Goal: Transaction & Acquisition: Purchase product/service

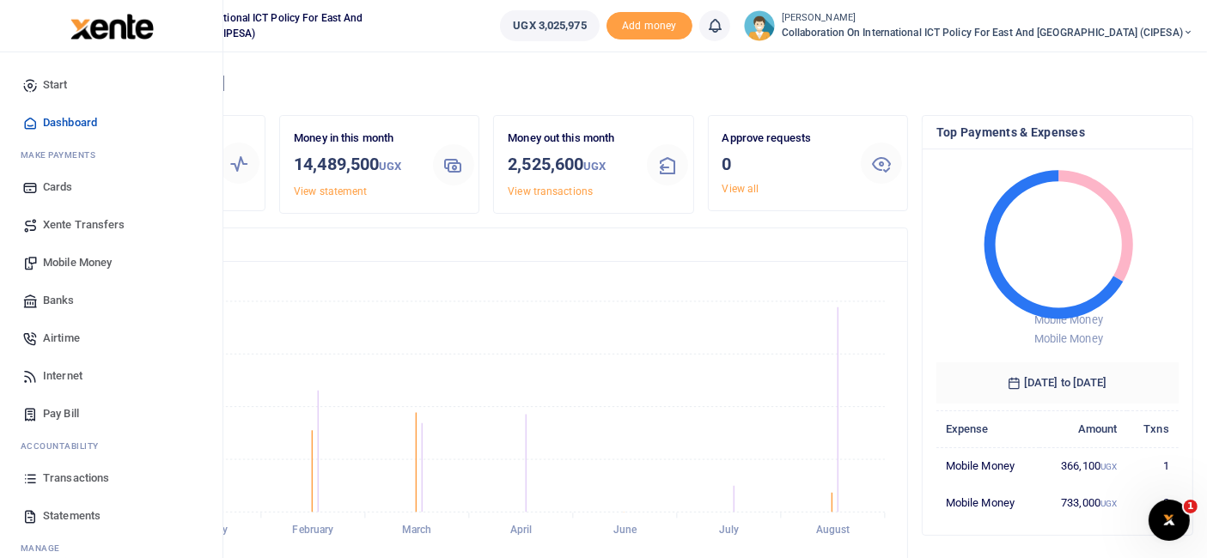
click at [73, 263] on span "Mobile Money" at bounding box center [77, 262] width 69 height 17
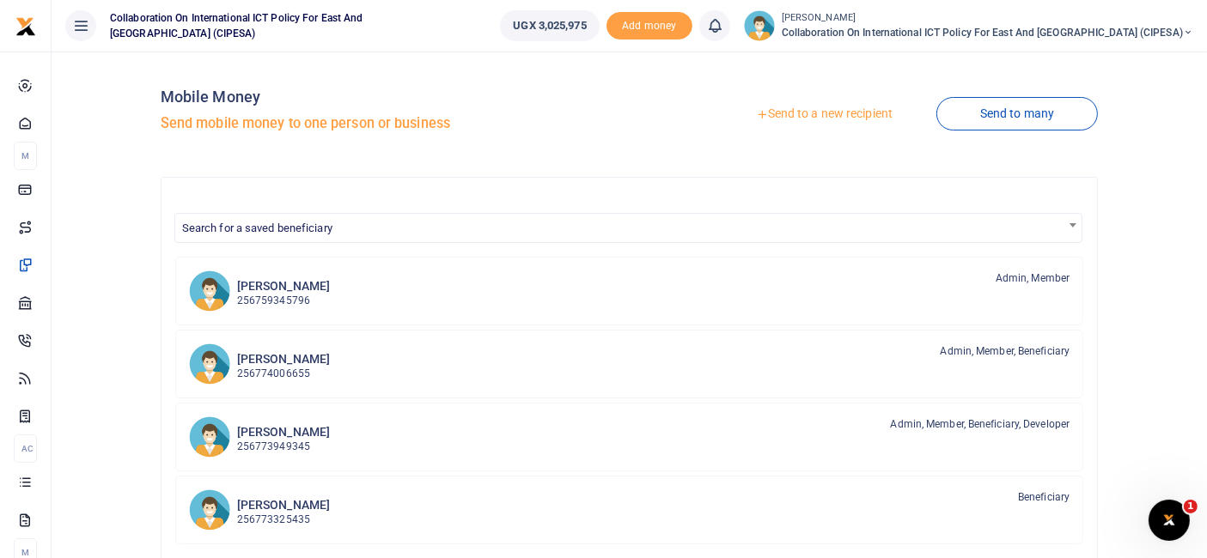
click at [833, 108] on link "Send to a new recipient" at bounding box center [824, 114] width 224 height 31
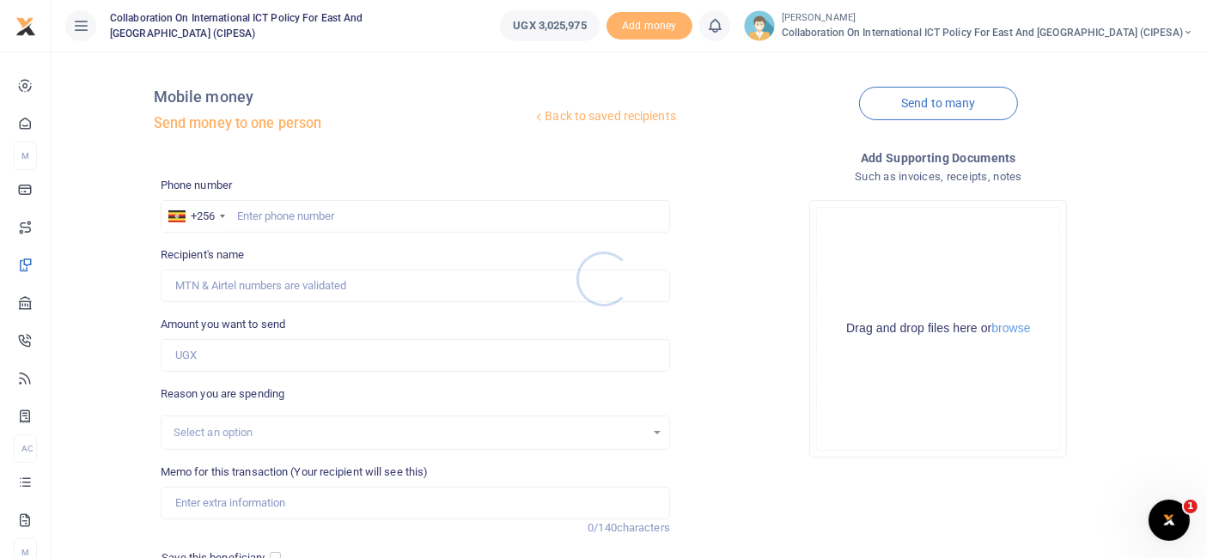
click at [282, 216] on div at bounding box center [603, 279] width 1207 height 558
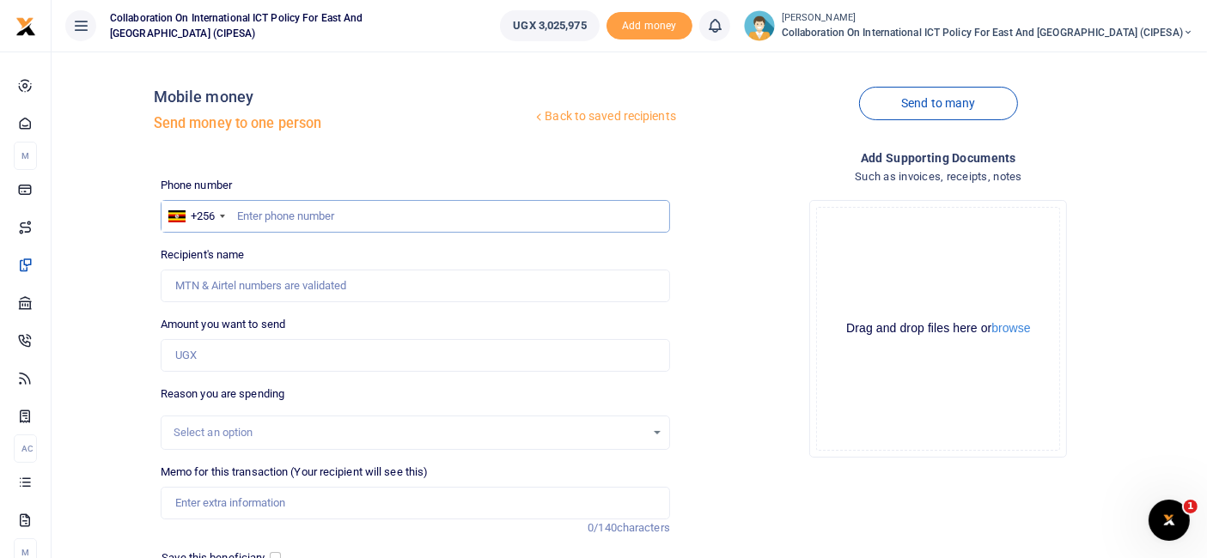
click at [282, 216] on input "text" at bounding box center [415, 216] width 509 height 33
type input "0704861850"
type input "Daudi Manzi"
type input "0704861850"
click at [214, 354] on input "Amount you want to send" at bounding box center [415, 355] width 509 height 33
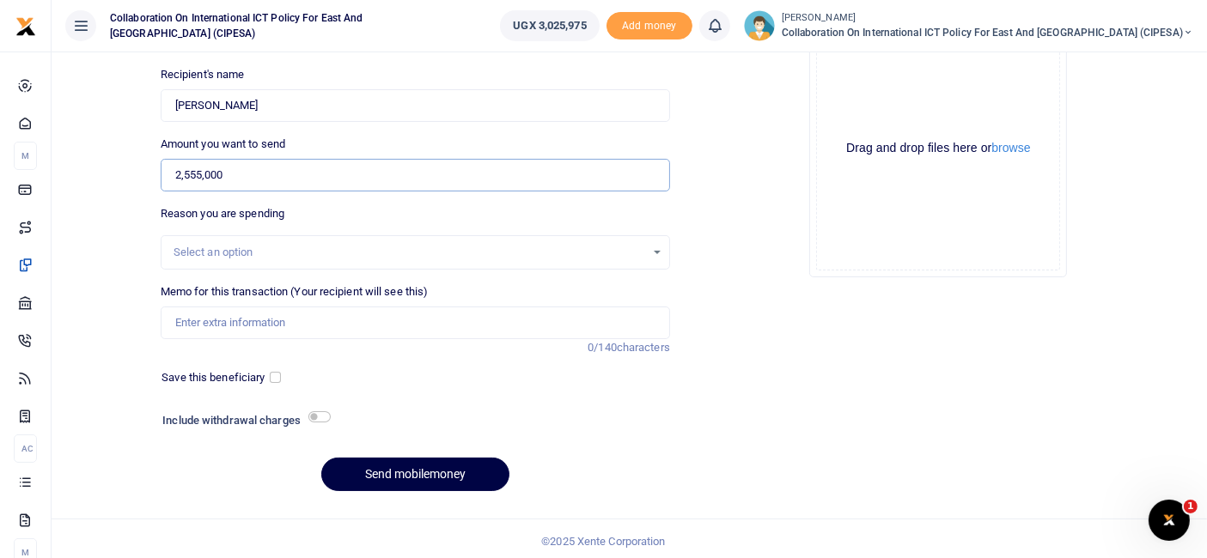
scroll to position [184, 0]
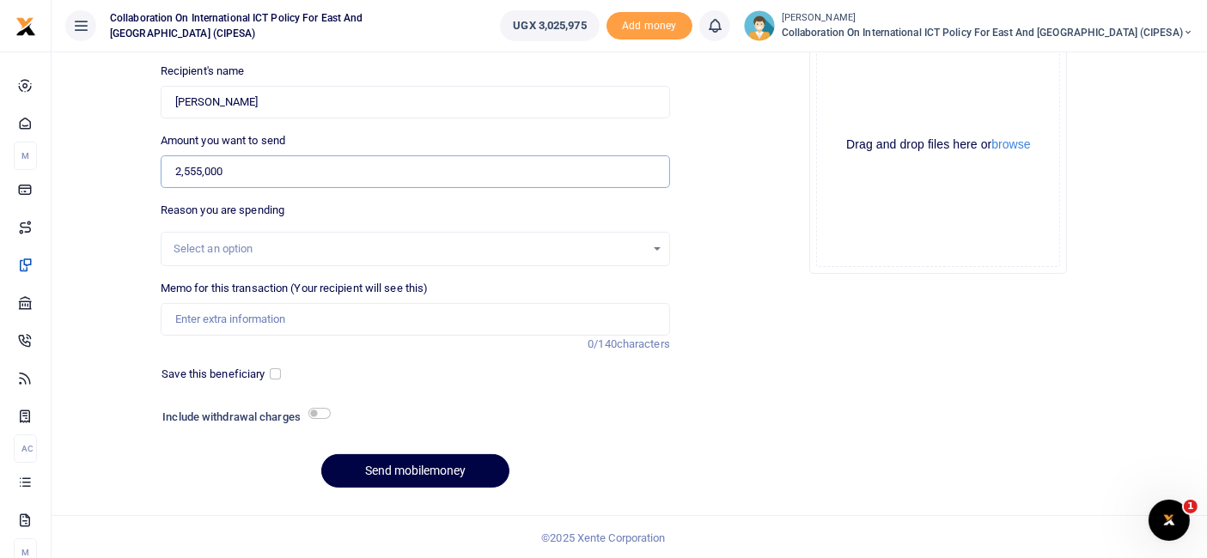
type input "2,555,000"
click at [659, 247] on div "Select an option" at bounding box center [415, 249] width 508 height 19
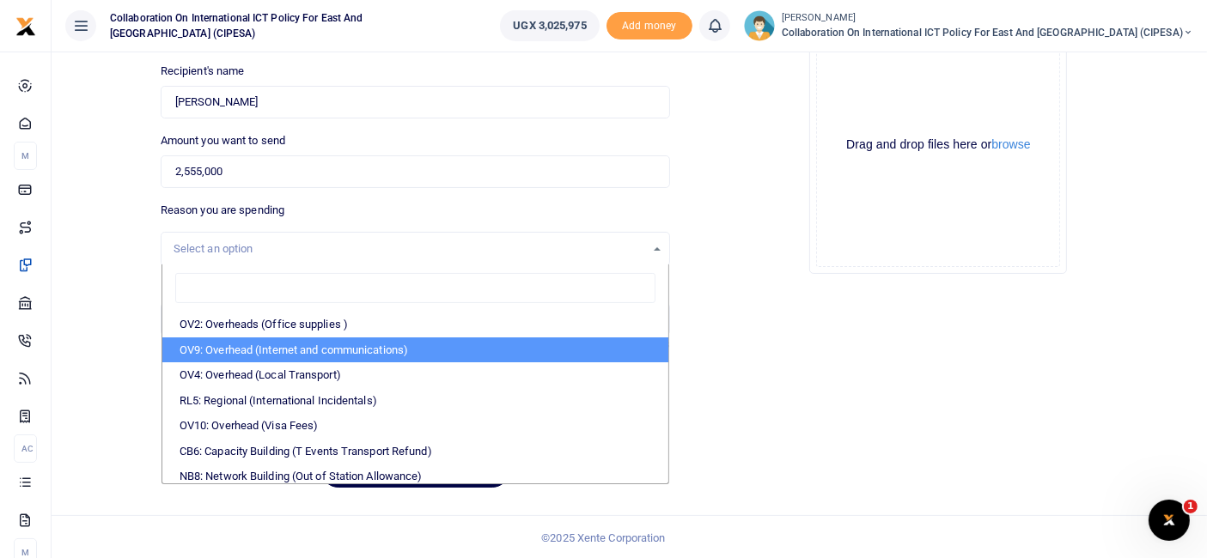
click at [350, 350] on li "OV9: Overhead (Internet and communications)" at bounding box center [415, 351] width 506 height 26
select select "74"
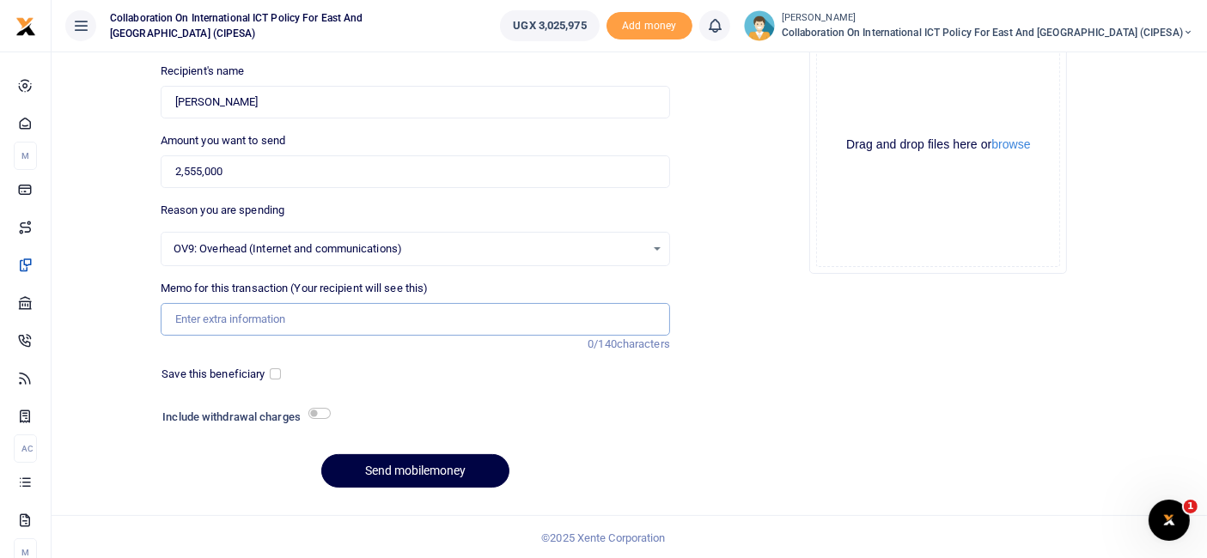
click at [249, 320] on input "Memo for this transaction (Your recipient will see this)" at bounding box center [415, 319] width 509 height 33
type input "DPI Journalism Fellowship"
click at [275, 373] on input "checkbox" at bounding box center [275, 374] width 11 height 11
checkbox input "true"
click at [432, 472] on button "Send mobilemoney" at bounding box center [415, 471] width 188 height 34
